Goal: Information Seeking & Learning: Check status

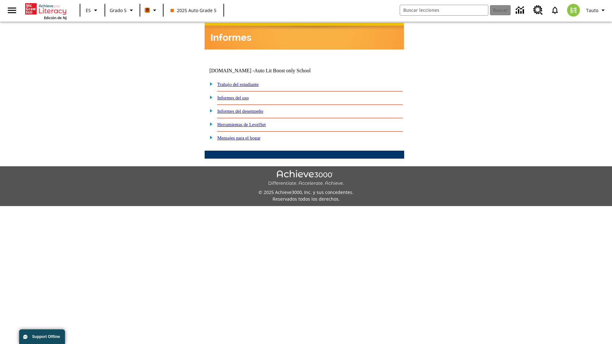
click at [249, 109] on link "Informes del desempeño" at bounding box center [240, 111] width 46 height 5
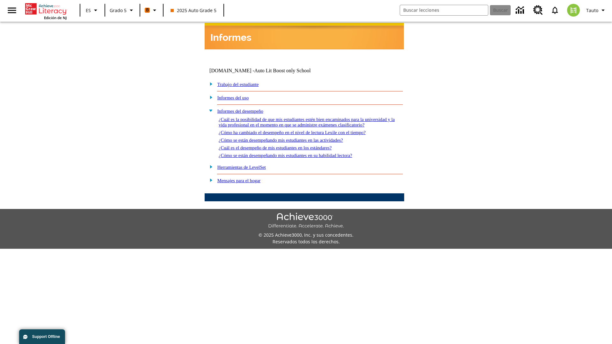
click at [297, 153] on link "¿Cómo se están desempeñando mis estudiantes en su habilidad lectora?" at bounding box center [286, 155] width 134 height 5
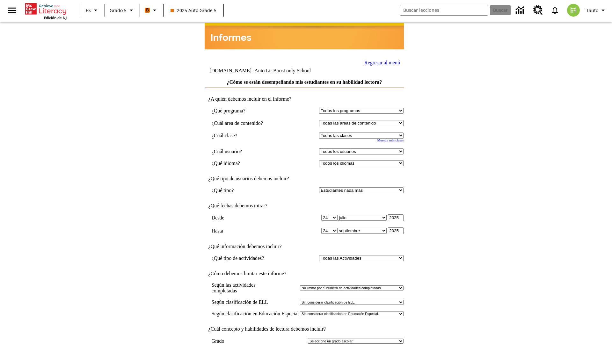
click at [363, 133] on select "Seleccionar una clase: Todas las clases 2025 Auto Grade 5 OL 2025 Auto Grade 6" at bounding box center [361, 136] width 84 height 6
select select "11133131"
select select "21437107"
